Goal: Transaction & Acquisition: Purchase product/service

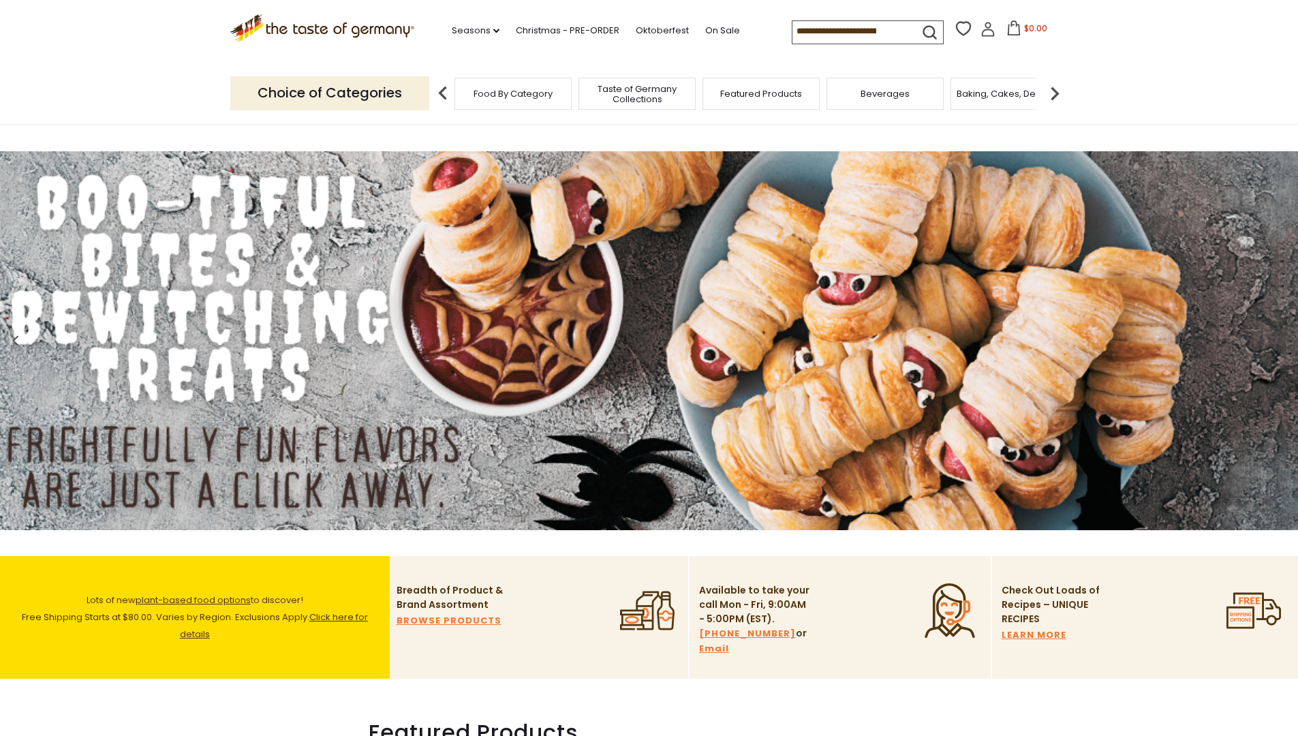
scroll to position [1108, 0]
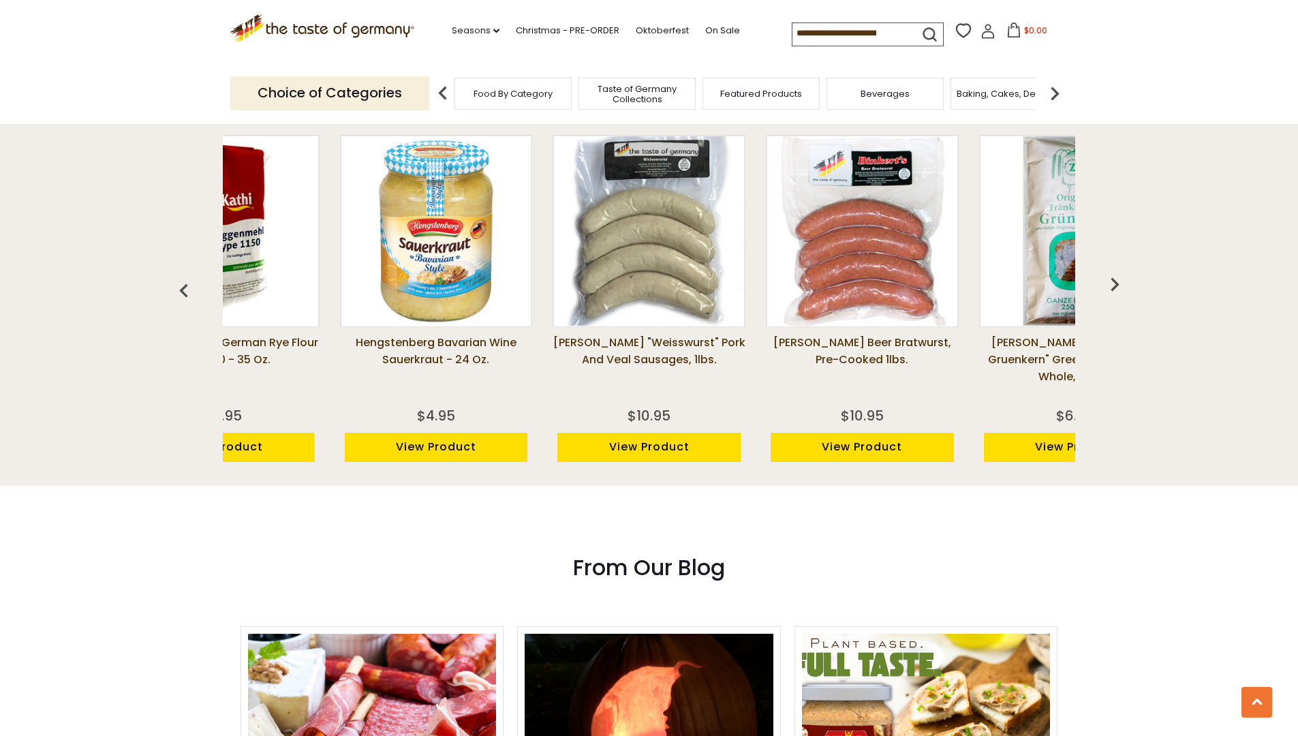
click at [637, 91] on span "Taste of Germany Collections" at bounding box center [637, 94] width 109 height 20
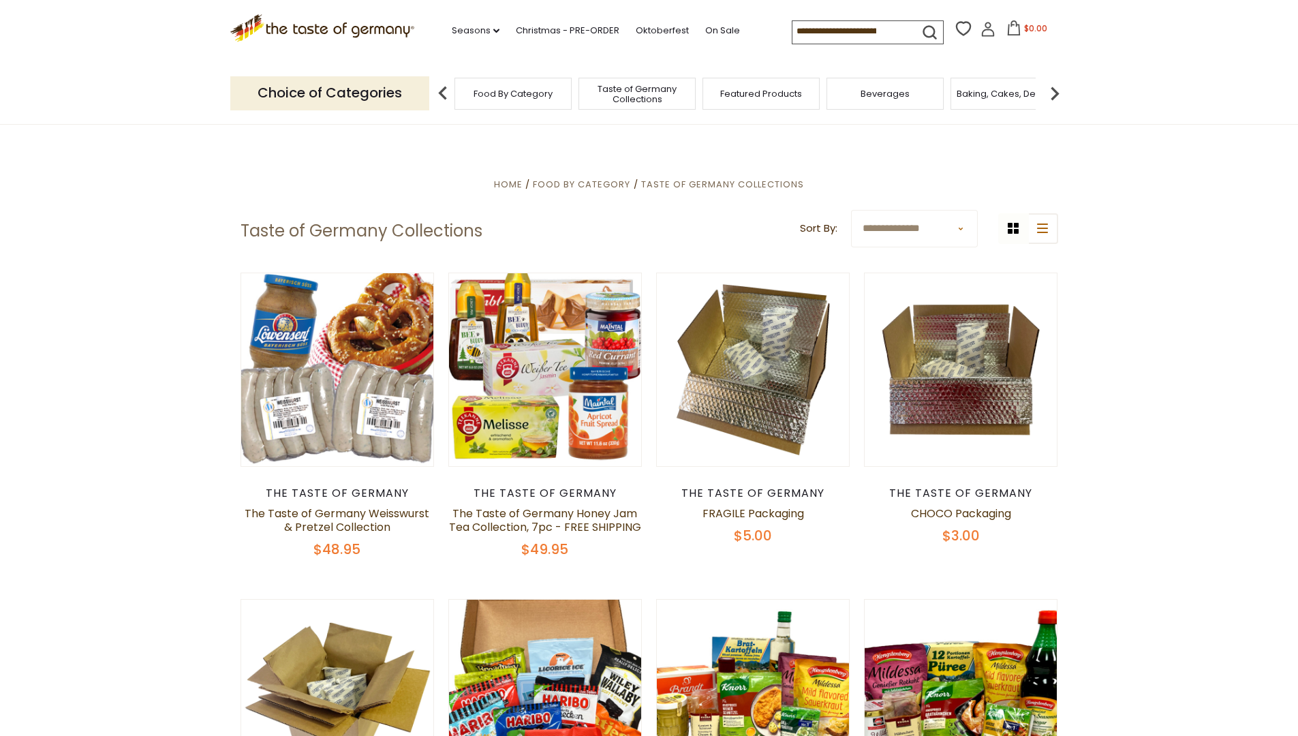
click at [337, 513] on link "The Taste of Germany Weisswurst & Pretzel Collection" at bounding box center [337, 520] width 185 height 29
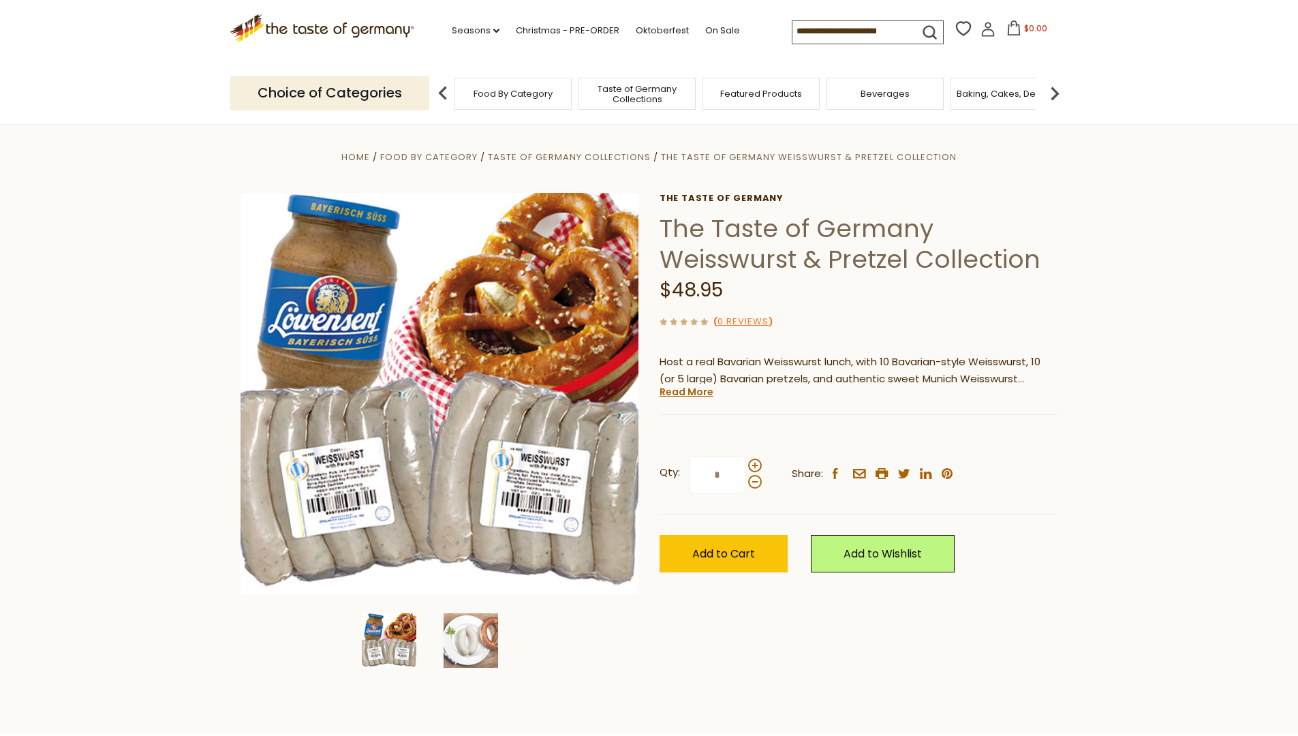
scroll to position [1710, 0]
